Goal: Task Accomplishment & Management: Complete application form

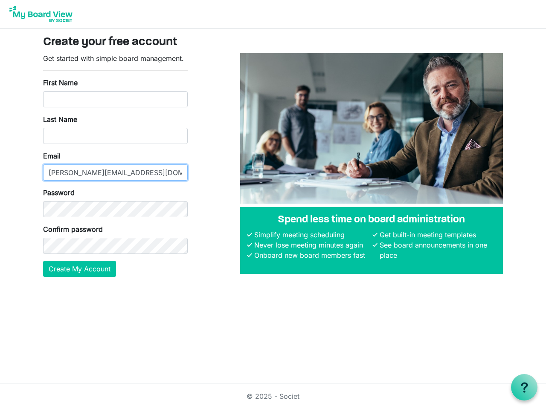
click at [115, 165] on input "[PERSON_NAME][EMAIL_ADDRESS][DOMAIN_NAME]" at bounding box center [115, 173] width 145 height 16
click at [80, 269] on button "Create My Account" at bounding box center [79, 269] width 73 height 16
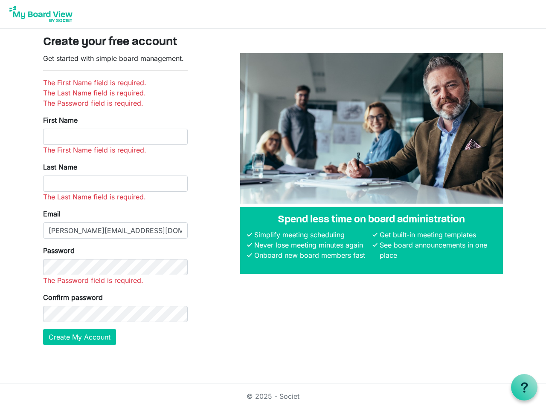
click at [524, 388] on use at bounding box center [524, 387] width 7 height 10
